Goal: Communication & Community: Connect with others

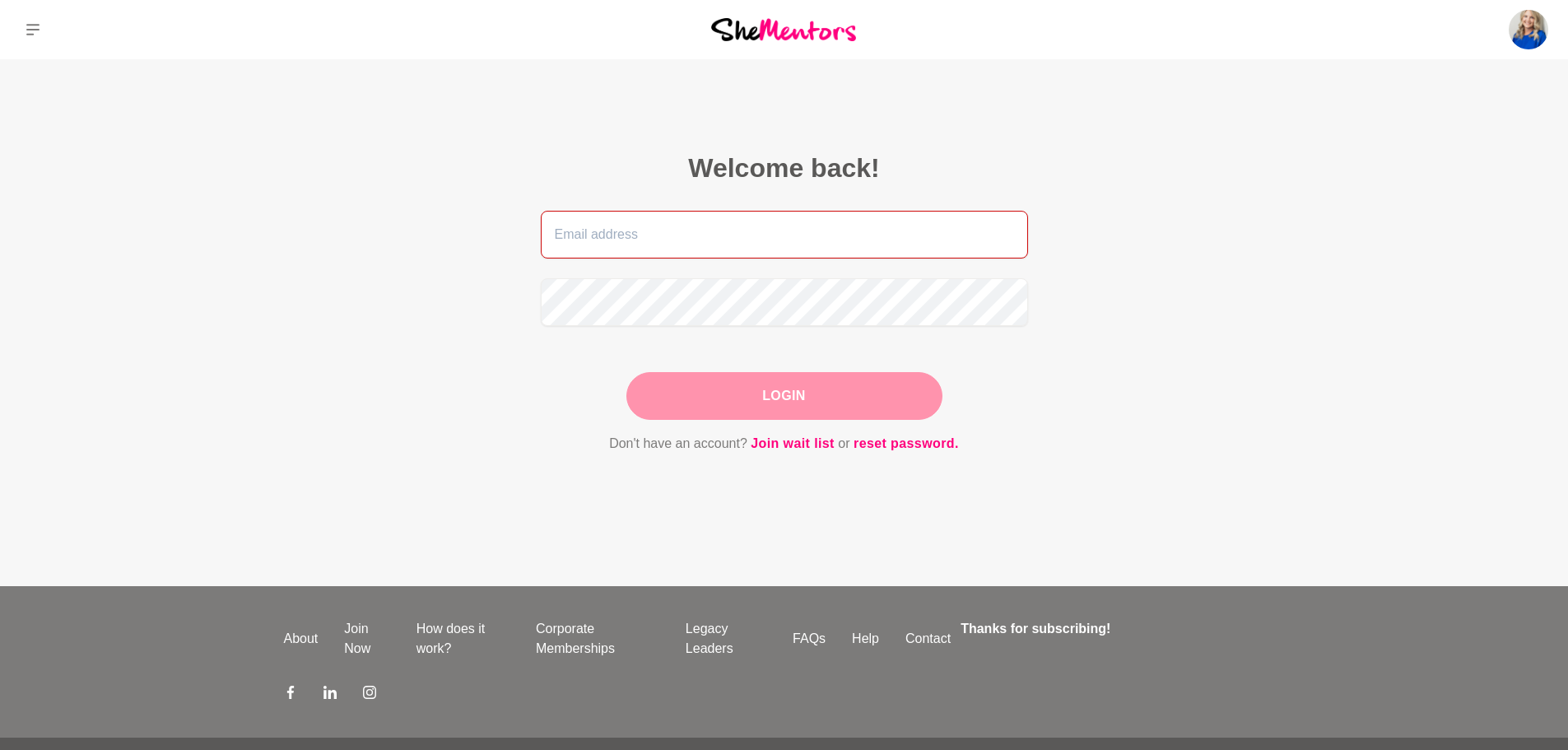
type input "[EMAIL_ADDRESS][DOMAIN_NAME]"
click at [761, 405] on div "Login" at bounding box center [784, 396] width 316 height 48
click at [761, 404] on button "Login" at bounding box center [784, 396] width 316 height 48
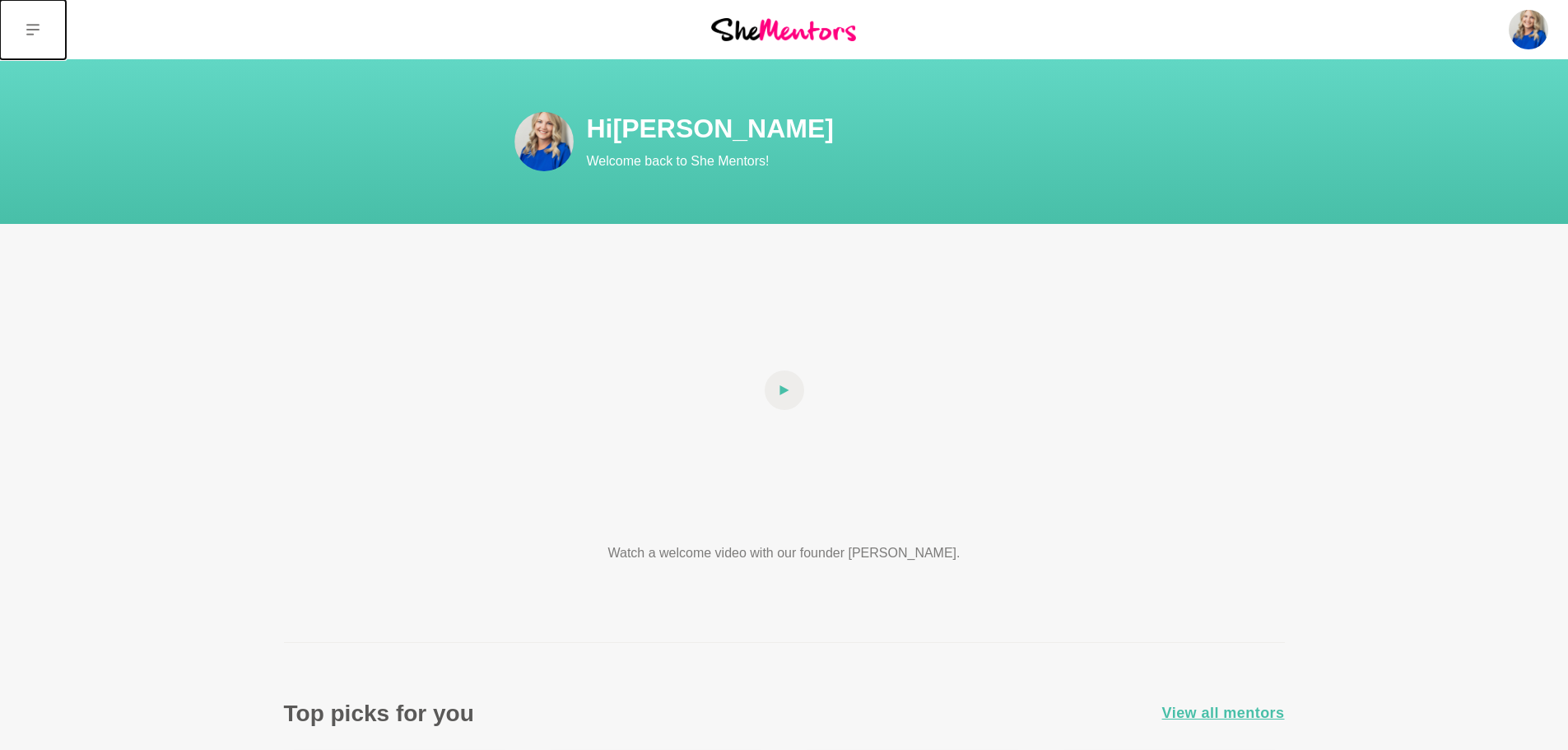
click at [28, 33] on icon at bounding box center [33, 30] width 13 height 13
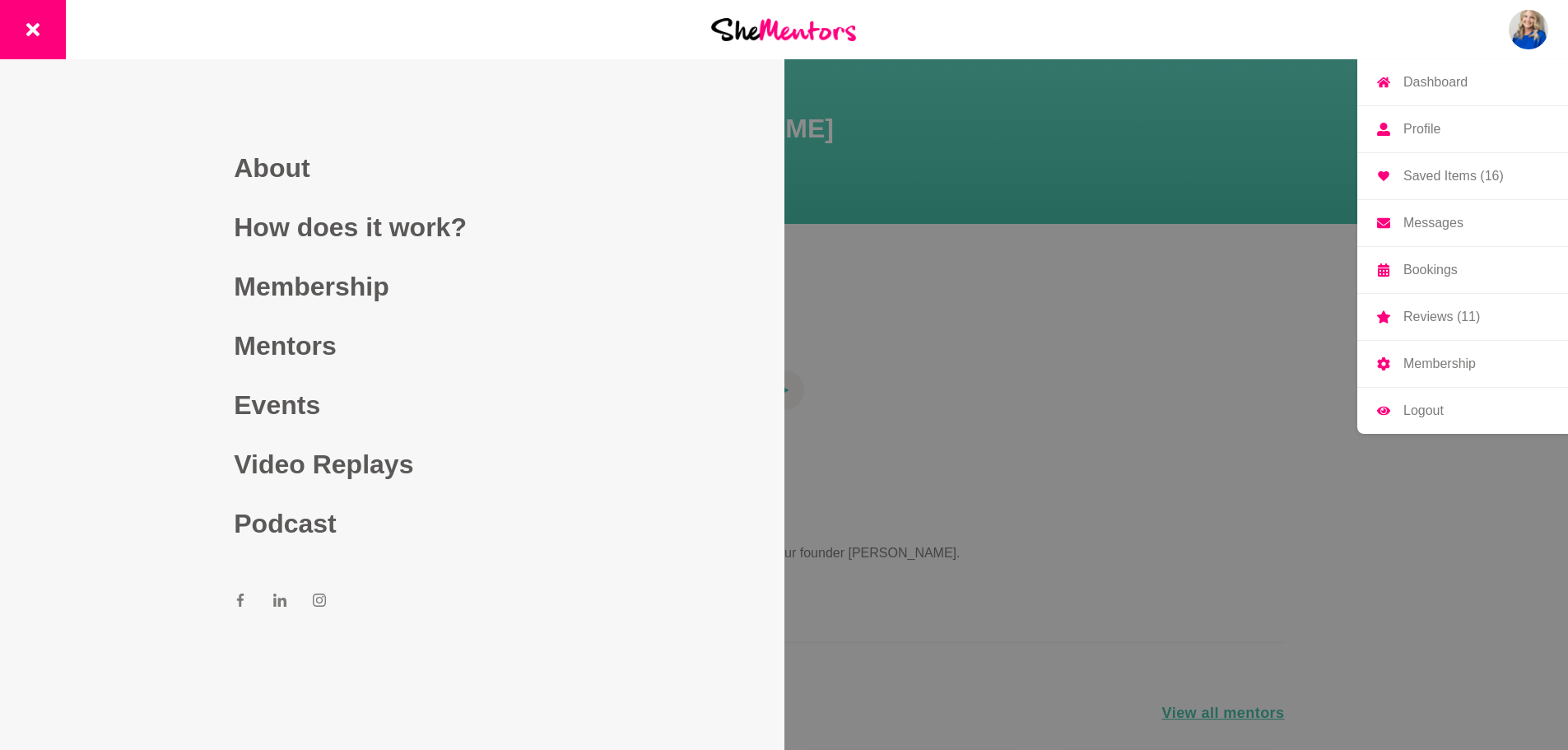
click at [1517, 15] on img at bounding box center [1527, 30] width 40 height 40
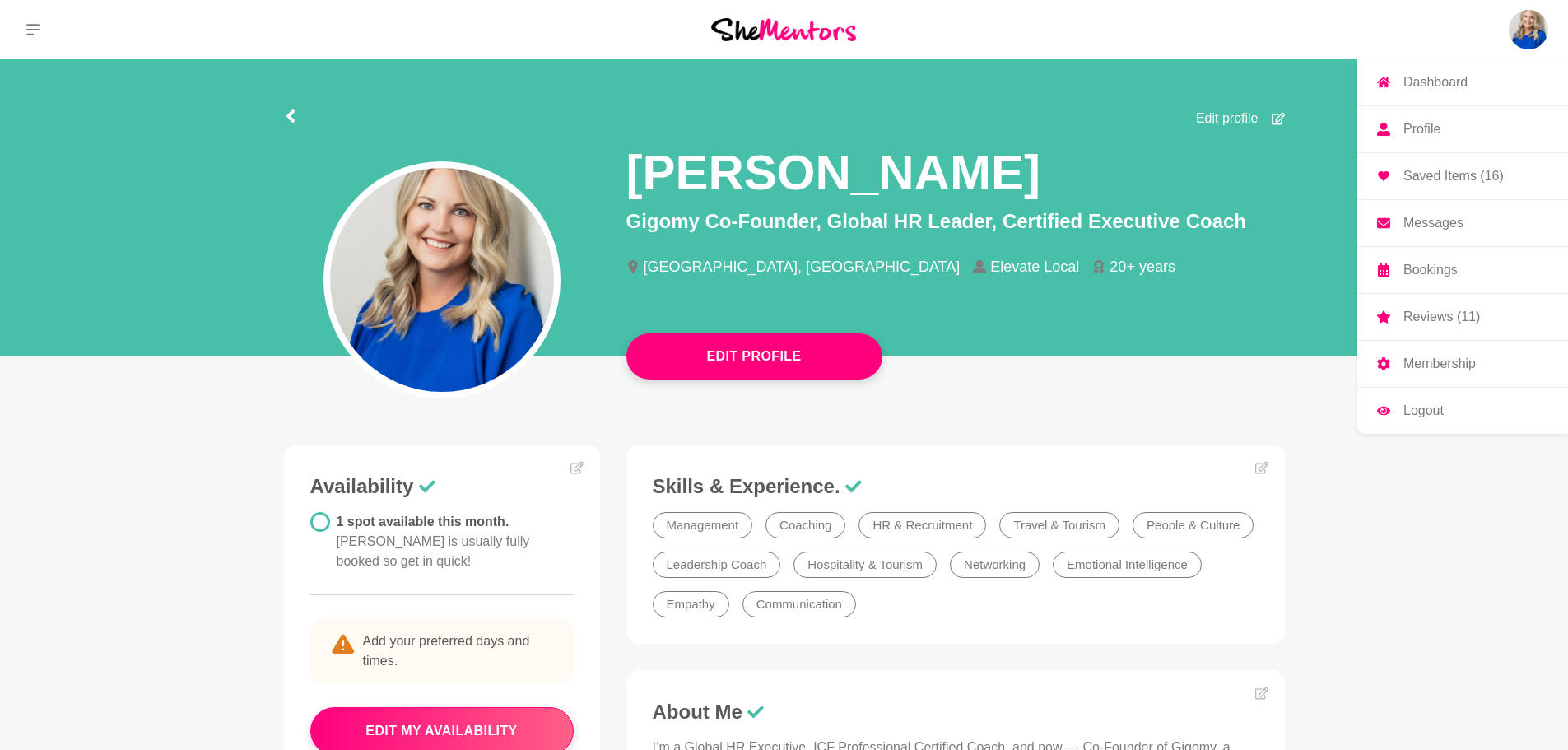
click at [1538, 30] on img at bounding box center [1527, 30] width 40 height 40
click at [1420, 218] on p "Messages" at bounding box center [1432, 223] width 60 height 13
